Goal: Use online tool/utility: Use online tool/utility

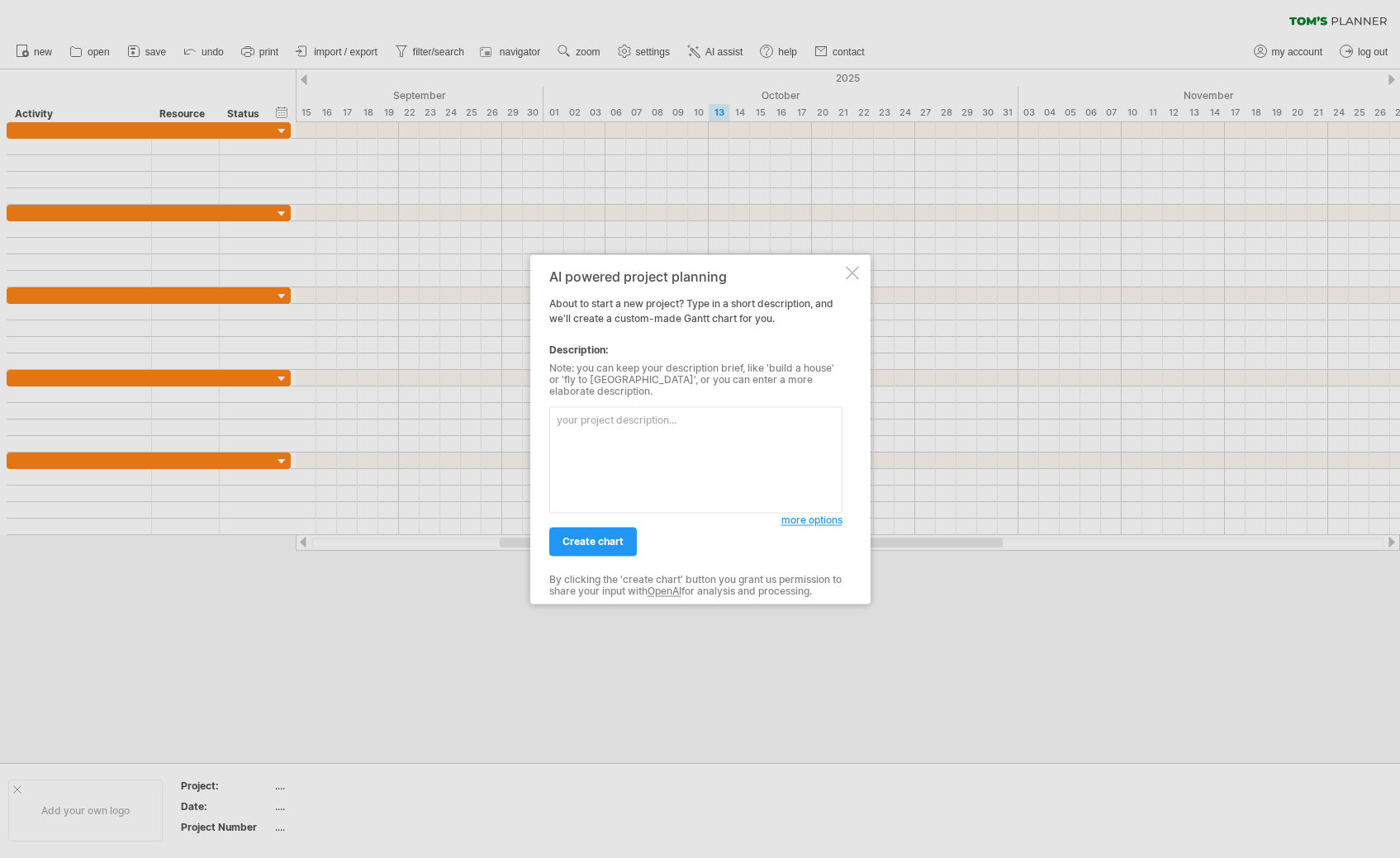
click at [630, 423] on textarea at bounding box center [695, 459] width 293 height 106
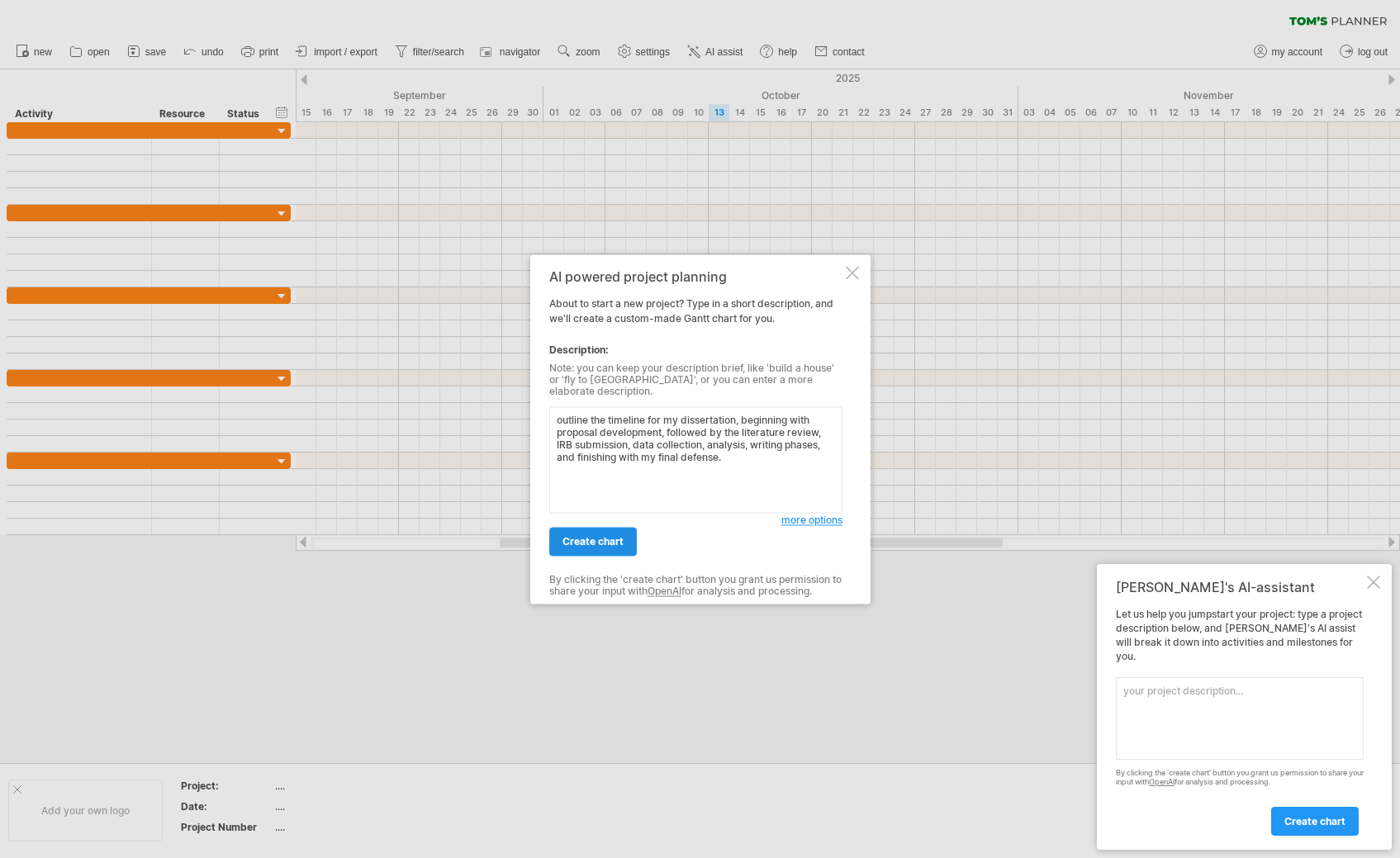
type textarea "outline the timeline for my dissertation, beginning with proposal development, …"
click at [597, 535] on span "create chart" at bounding box center [593, 541] width 61 height 12
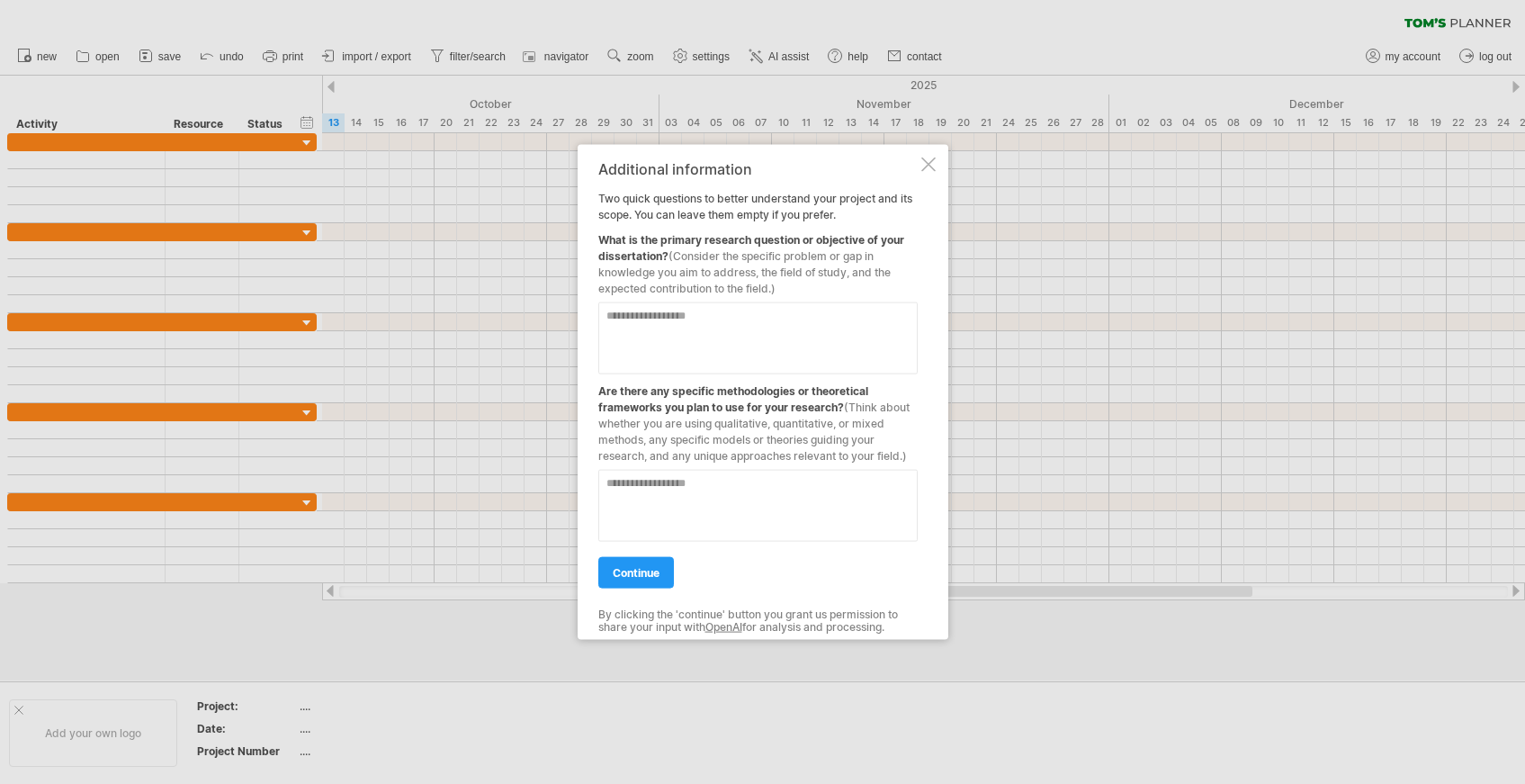
click at [621, 330] on textarea at bounding box center [757, 337] width 319 height 72
click at [616, 497] on textarea at bounding box center [757, 504] width 319 height 72
type textarea "**********"
click at [693, 368] on textarea at bounding box center [757, 337] width 319 height 72
type textarea "*"
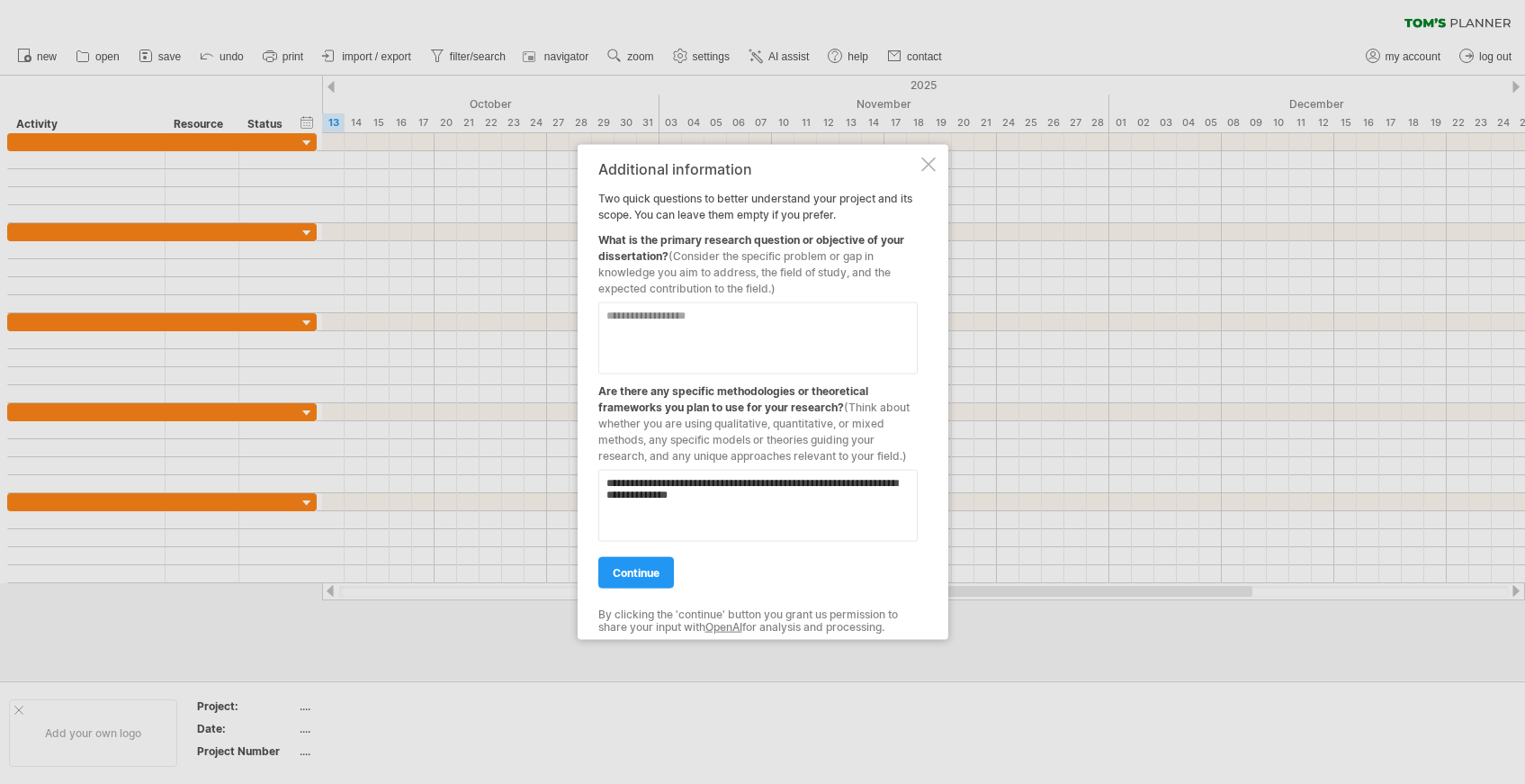
click at [691, 334] on textarea at bounding box center [757, 337] width 319 height 72
click at [684, 314] on textarea at bounding box center [757, 337] width 319 height 72
paste textarea "**********"
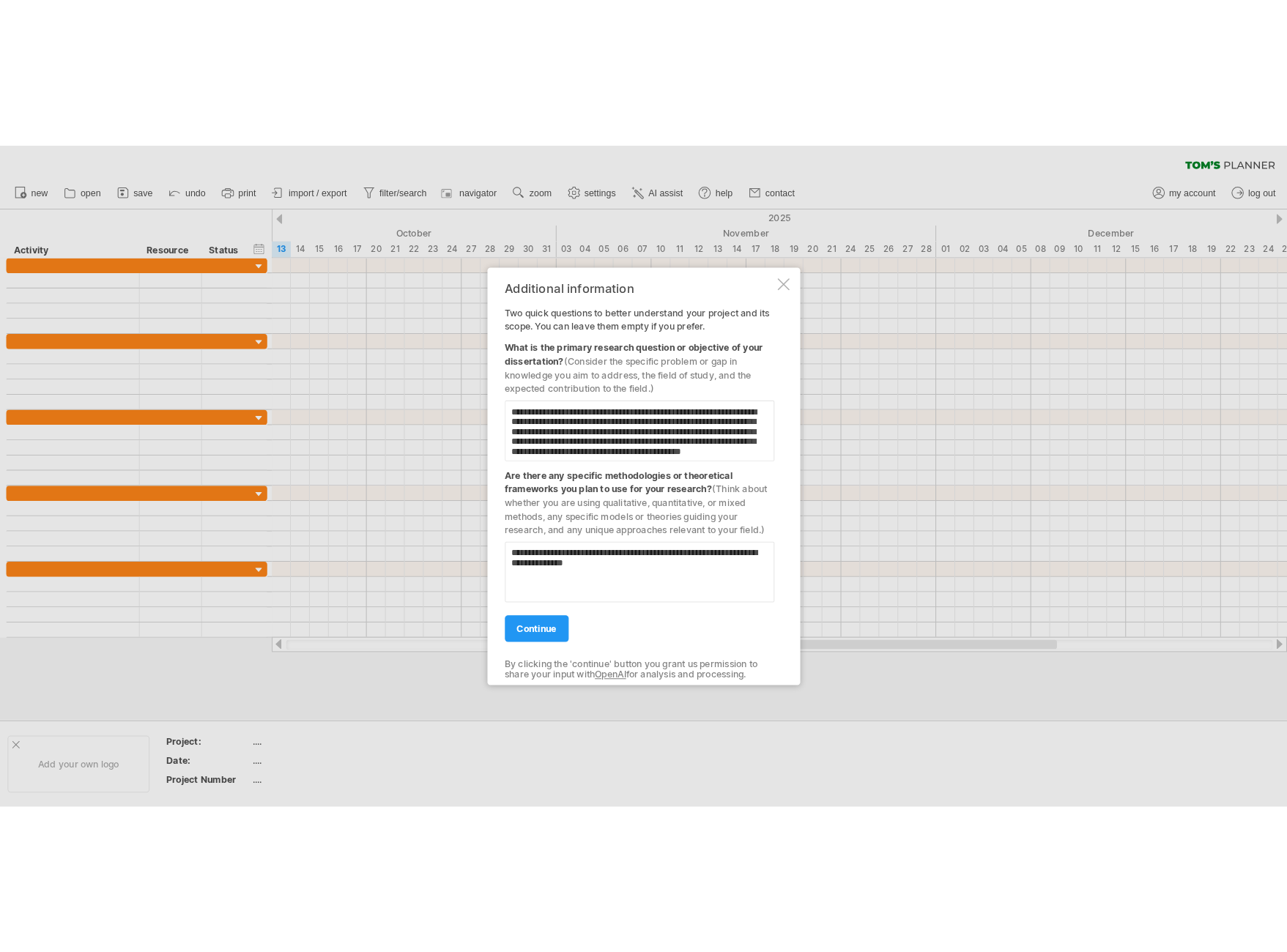
scroll to position [15, 0]
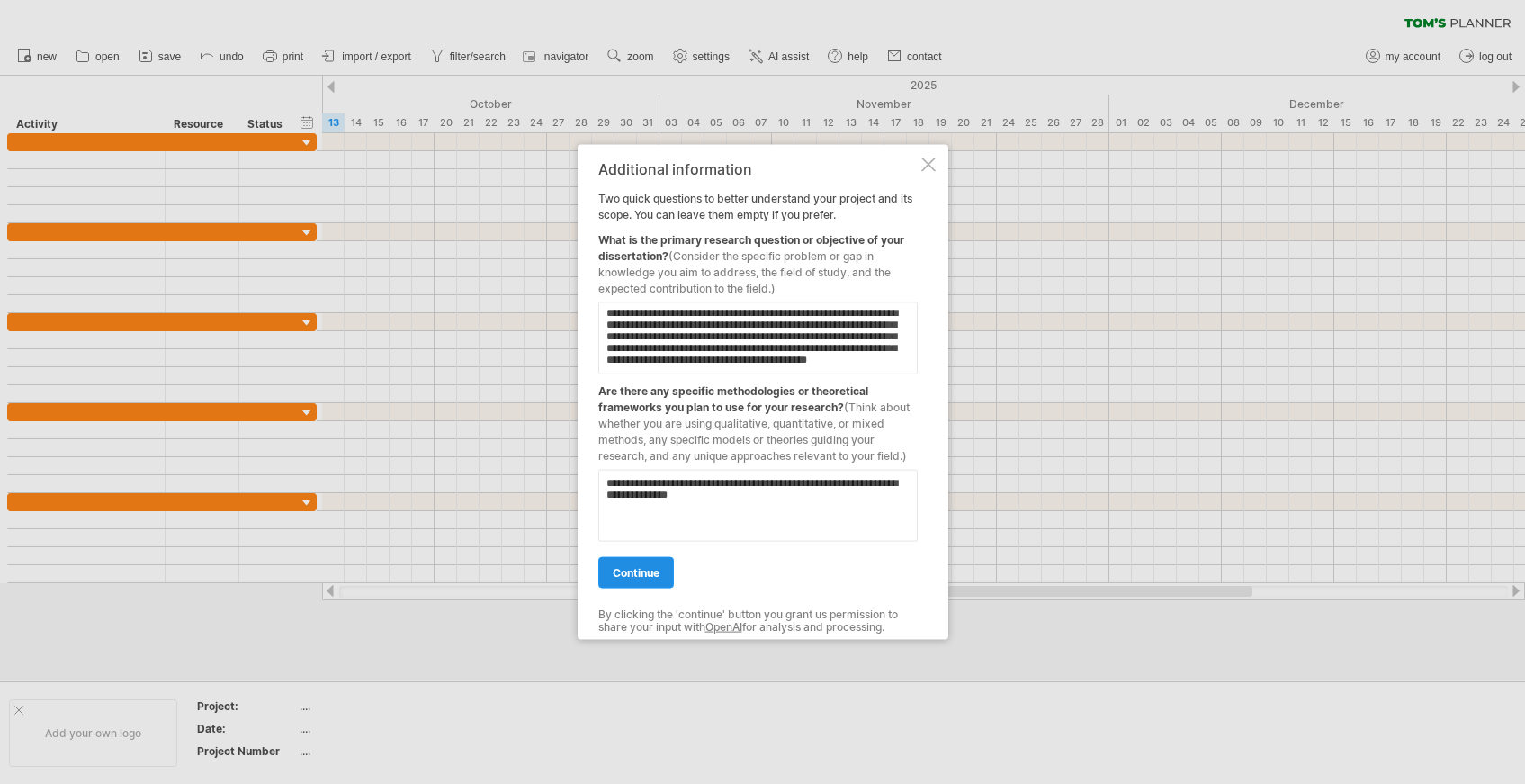
type textarea "**********"
click at [644, 577] on span "continue" at bounding box center [636, 572] width 47 height 13
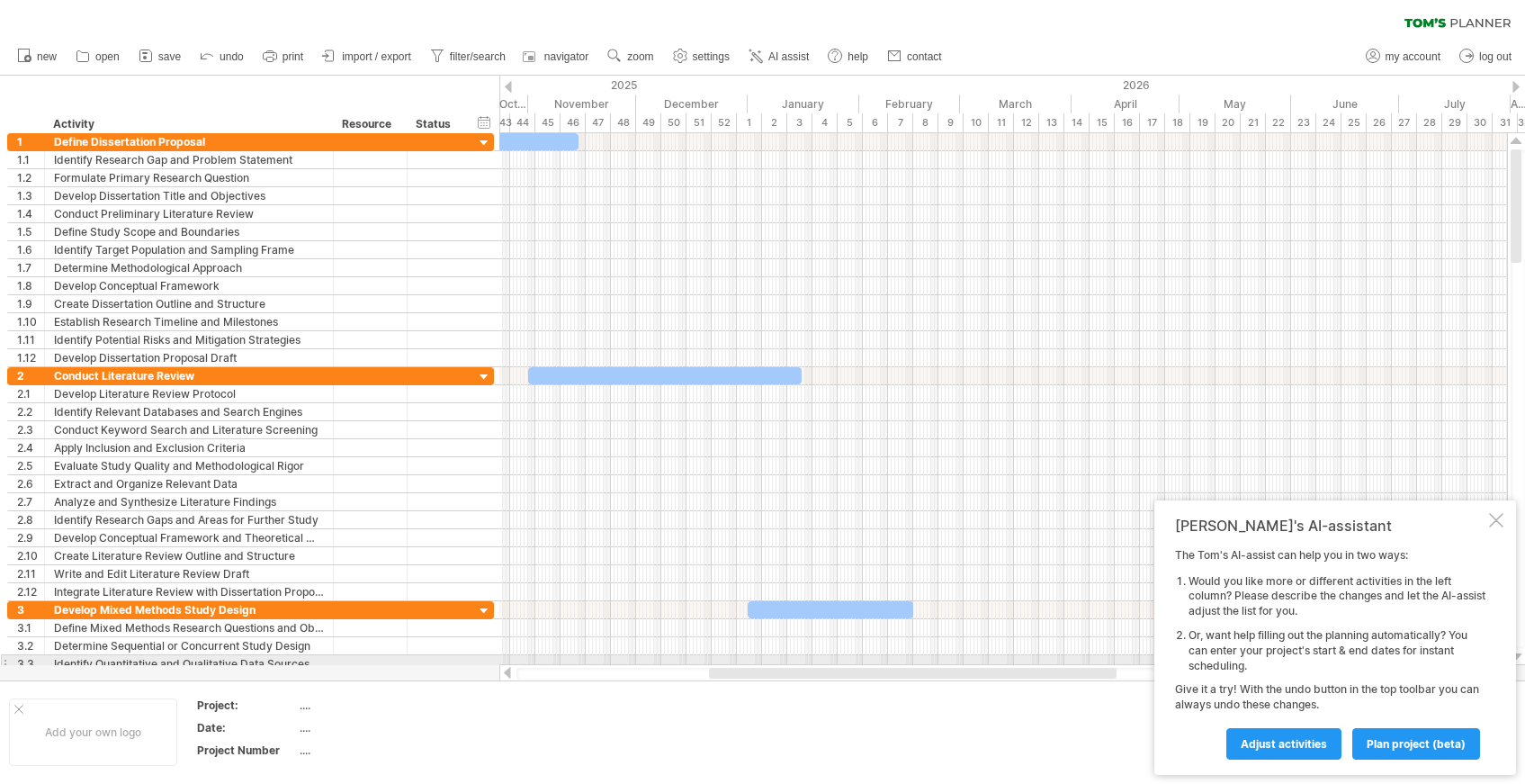
drag, startPoint x: 839, startPoint y: 674, endPoint x: 854, endPoint y: 656, distance: 23.4
click at [854, 656] on div "Trying to reach [DOMAIN_NAME] Connected again... 0% clear filter new 1" at bounding box center [762, 392] width 1525 height 784
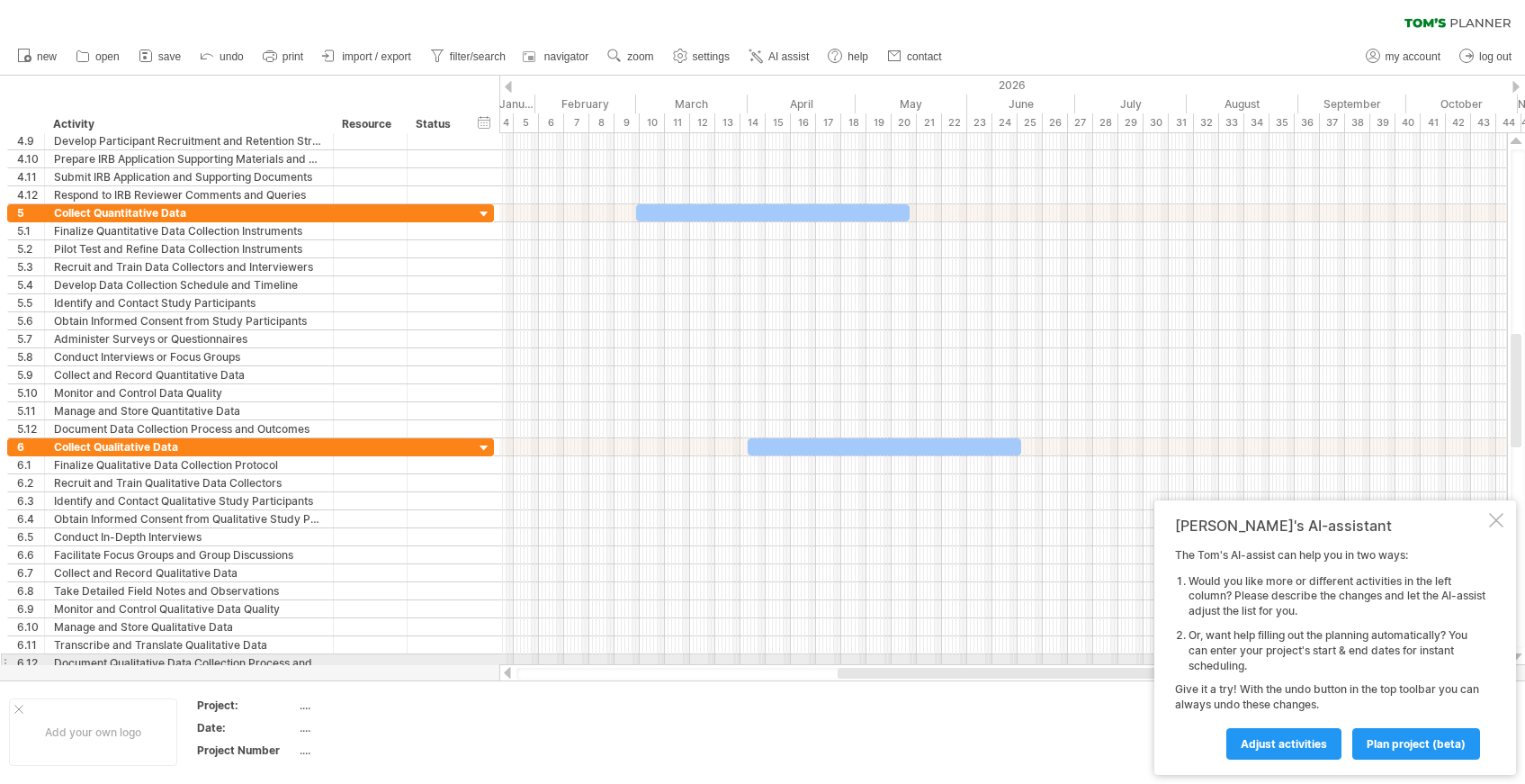
drag, startPoint x: 872, startPoint y: 671, endPoint x: 1000, endPoint y: 665, distance: 128.1
click at [1000, 665] on div at bounding box center [1004, 673] width 1009 height 18
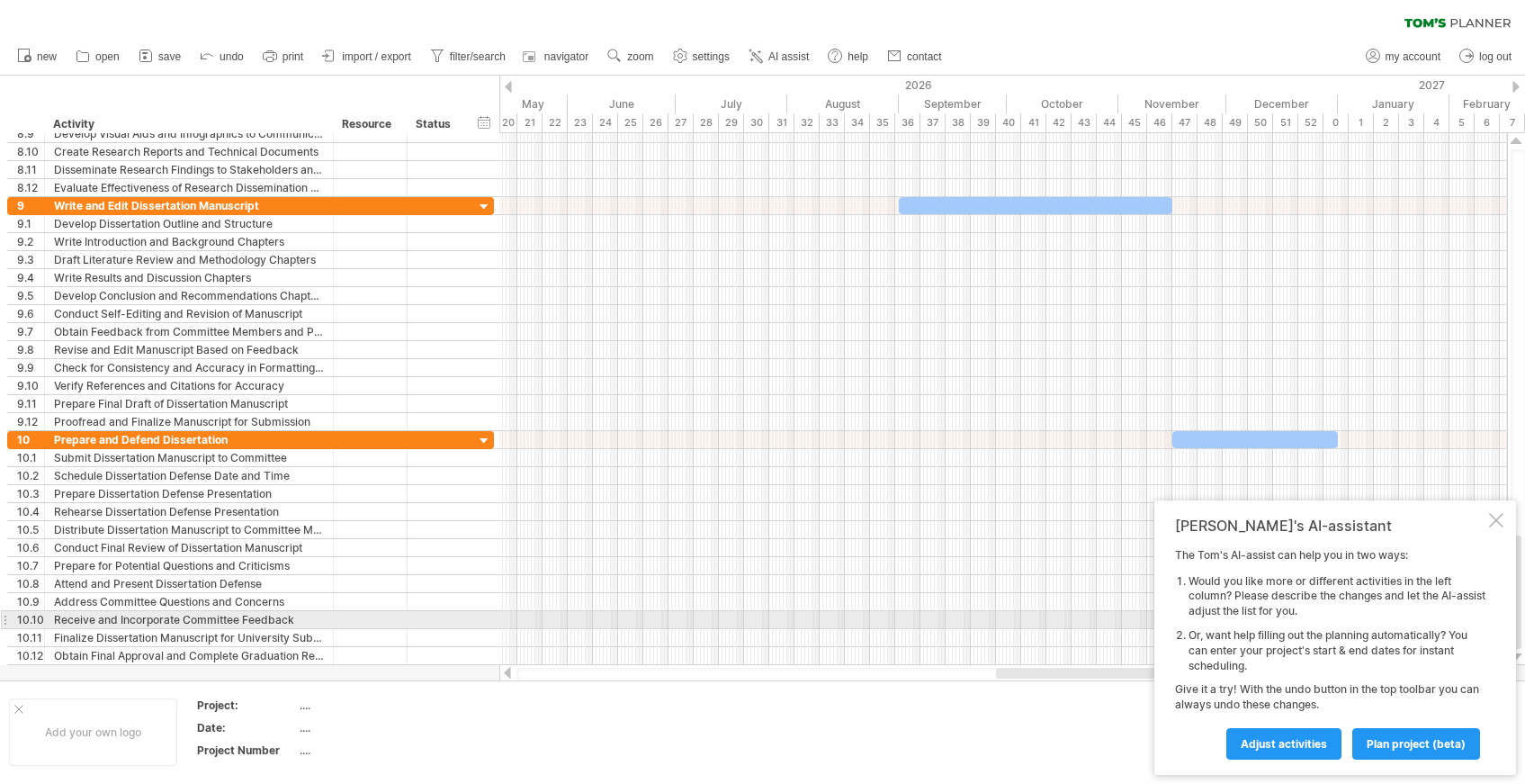
drag, startPoint x: 877, startPoint y: 675, endPoint x: 975, endPoint y: 588, distance: 131.0
click at [1032, 611] on div "Trying to reach [DOMAIN_NAME] Connected again... 0% clear filter new 1" at bounding box center [762, 392] width 1525 height 784
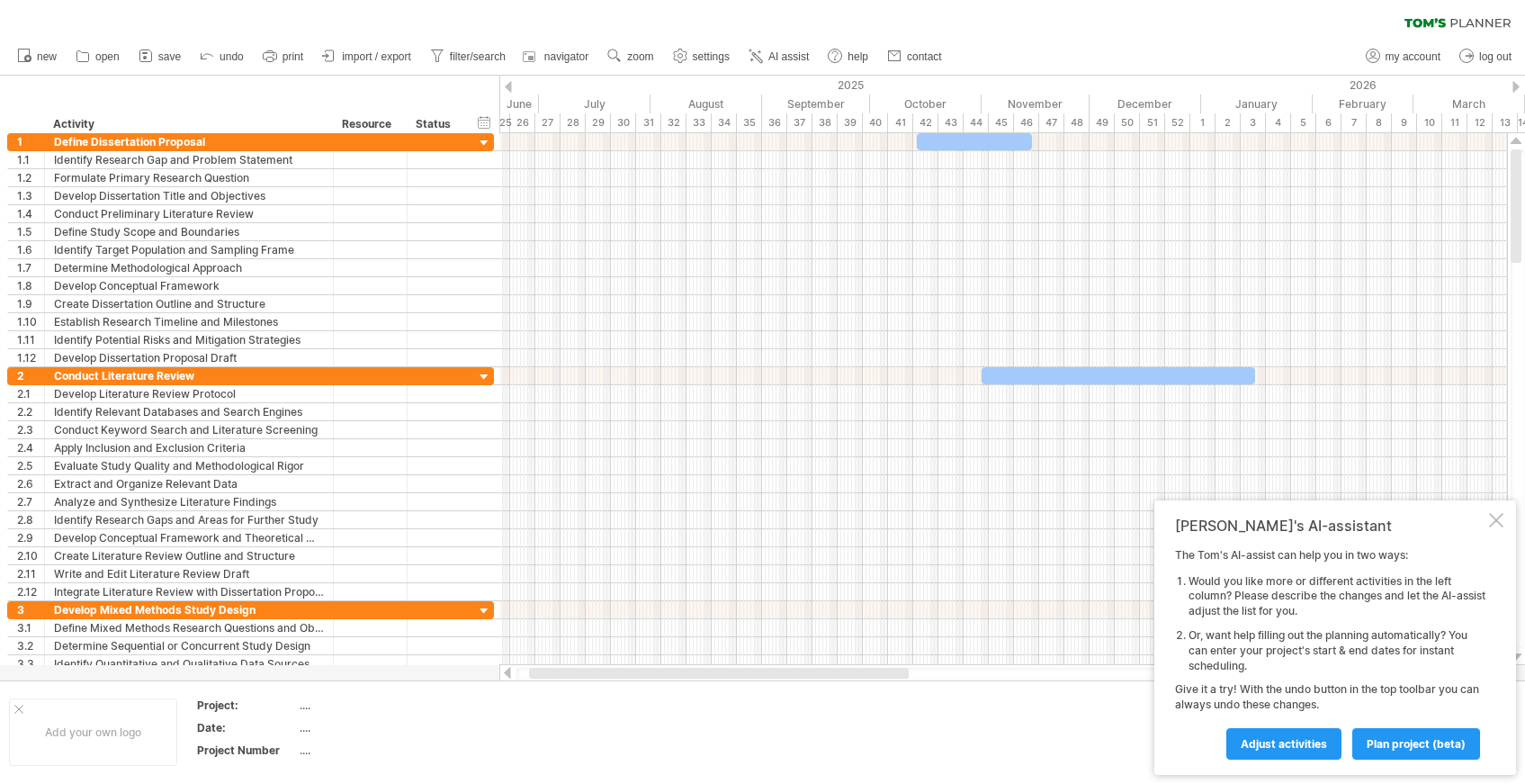
drag, startPoint x: 995, startPoint y: 675, endPoint x: 563, endPoint y: 690, distance: 432.3
click at [563, 690] on div "Trying to reach [DOMAIN_NAME] Connected again... 0% clear filter new 1" at bounding box center [762, 392] width 1525 height 784
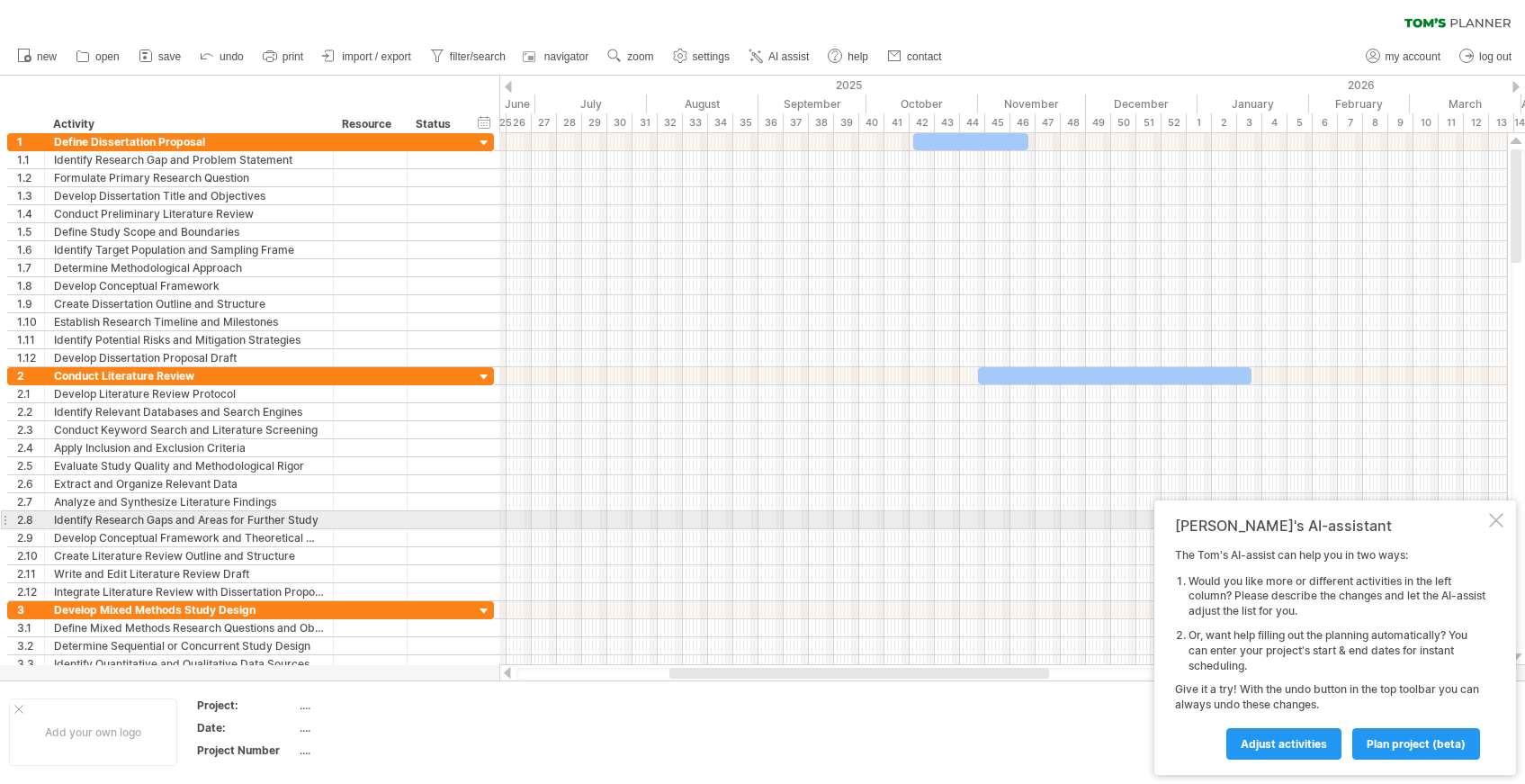
click at [1495, 523] on div at bounding box center [1495, 519] width 14 height 14
